Goal: Task Accomplishment & Management: Complete application form

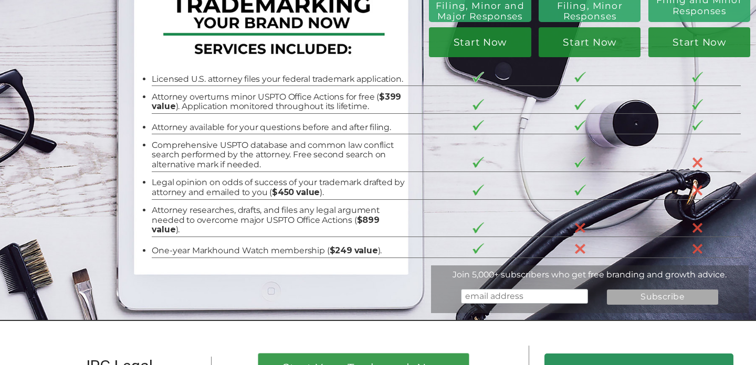
scroll to position [134, 0]
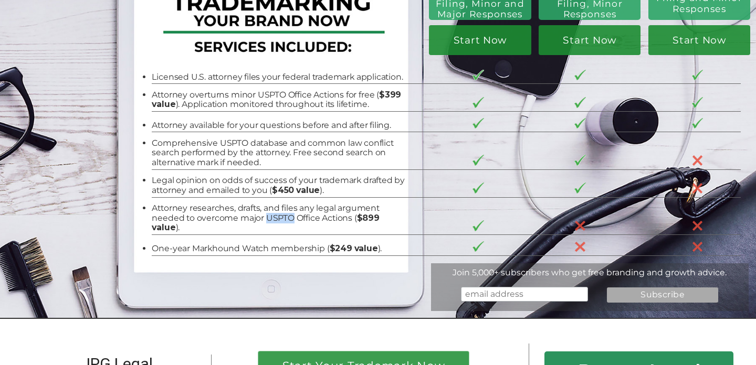
drag, startPoint x: 264, startPoint y: 218, endPoint x: 293, endPoint y: 216, distance: 28.4
click at [293, 216] on li "Attorney researches, drafts, and files any legal argument needed to overcome ma…" at bounding box center [279, 218] width 255 height 29
copy li "USPTO"
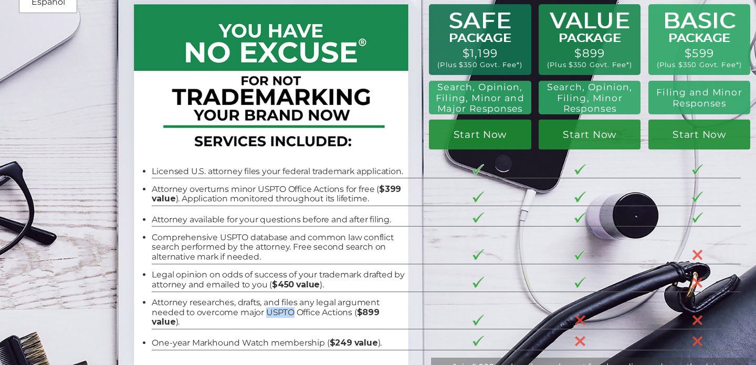
scroll to position [40, 0]
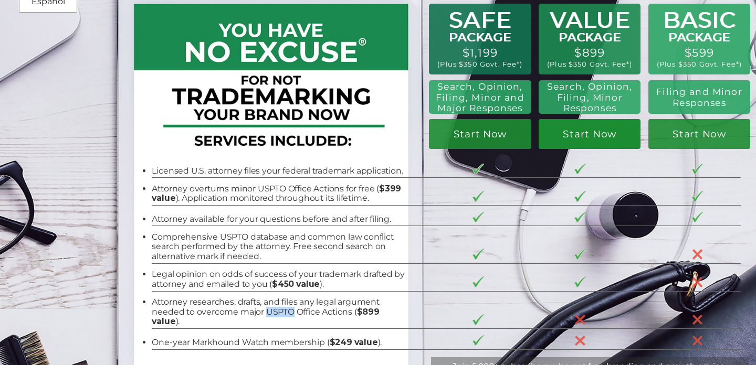
click at [592, 131] on link "Start Now" at bounding box center [589, 134] width 102 height 30
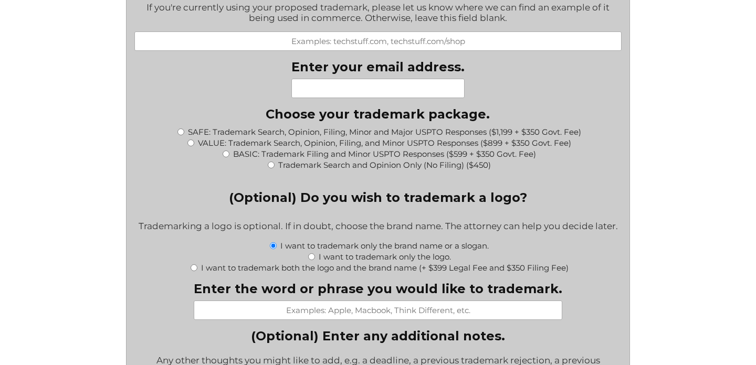
scroll to position [1024, 0]
